Goal: Navigation & Orientation: Find specific page/section

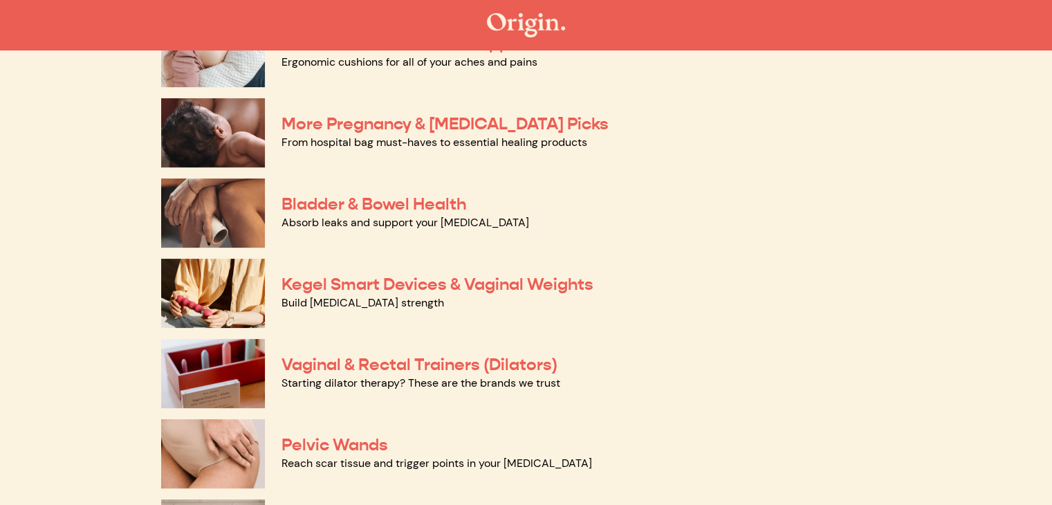
scroll to position [419, 0]
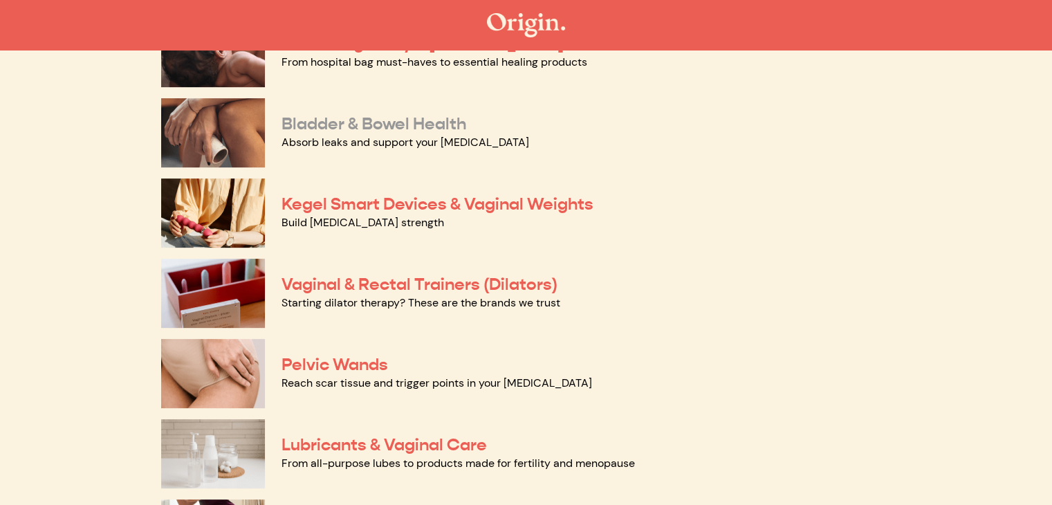
click at [299, 125] on link "Bladder & Bowel Health" at bounding box center [374, 123] width 185 height 21
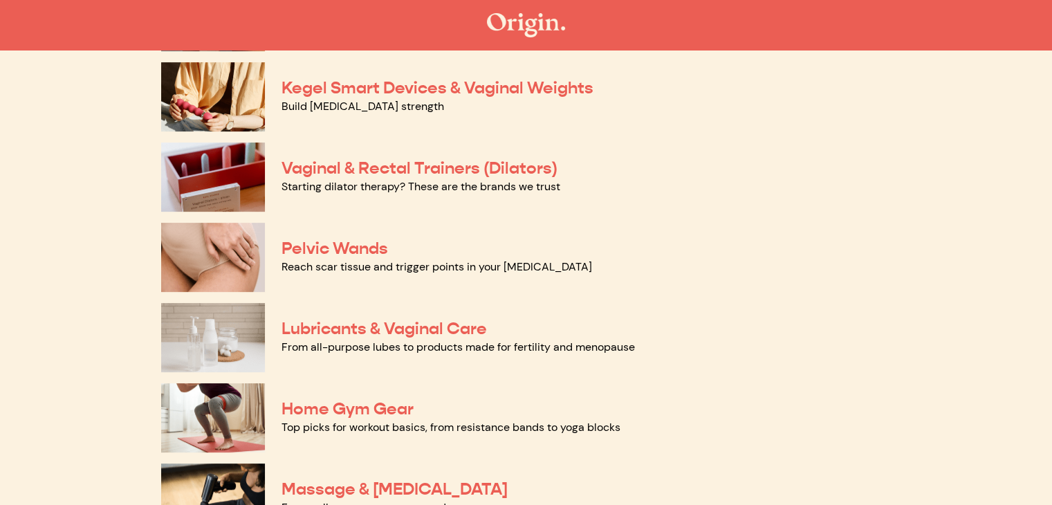
scroll to position [652, 0]
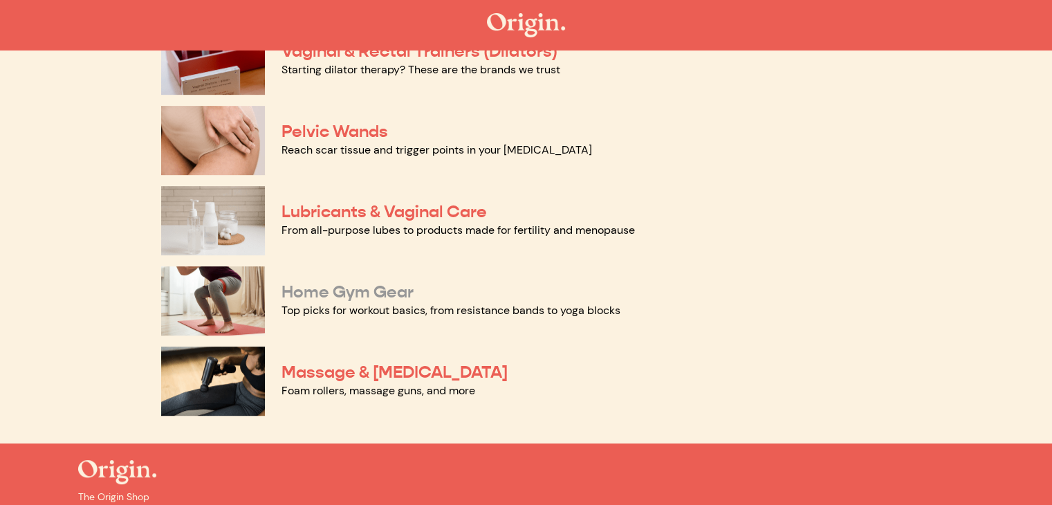
click at [353, 294] on link "Home Gym Gear" at bounding box center [348, 292] width 132 height 21
click at [289, 374] on link "Massage & [MEDICAL_DATA]" at bounding box center [395, 372] width 226 height 21
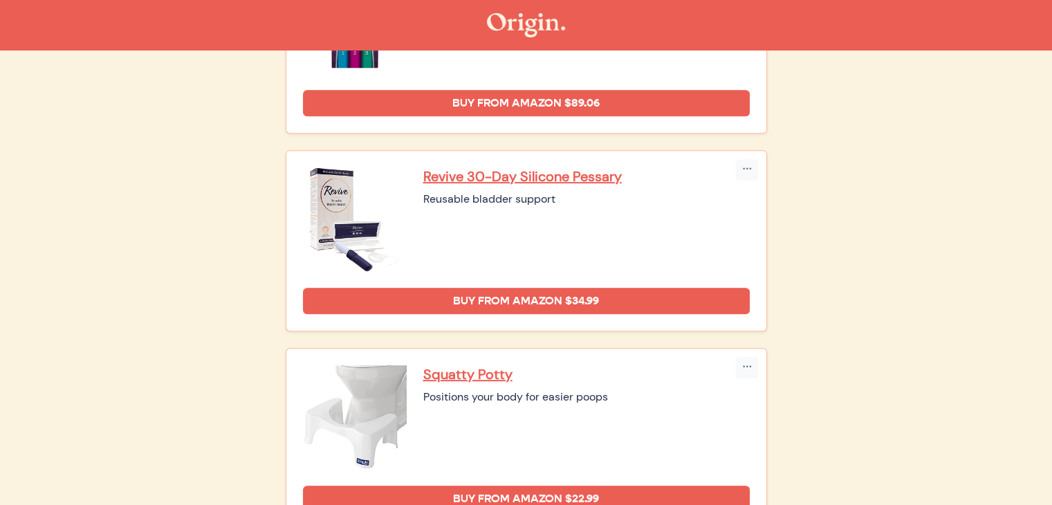
scroll to position [833, 0]
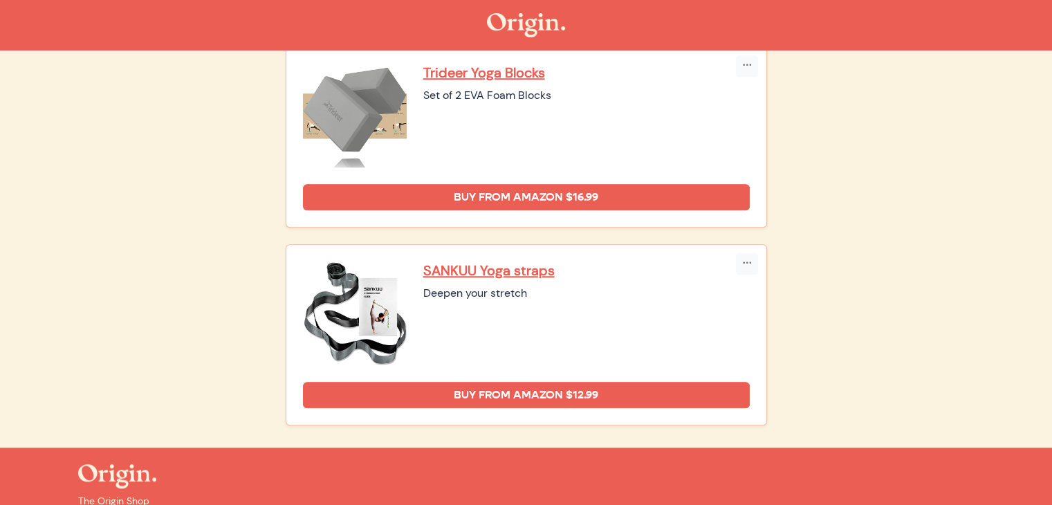
scroll to position [1240, 0]
